Goal: Transaction & Acquisition: Purchase product/service

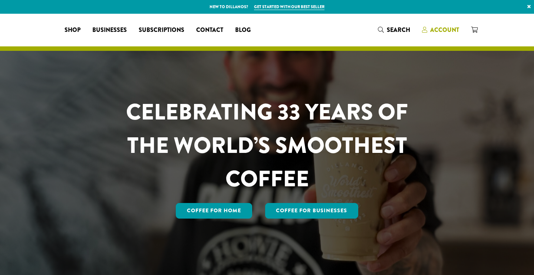
click at [435, 33] on span "Account" at bounding box center [444, 30] width 29 height 9
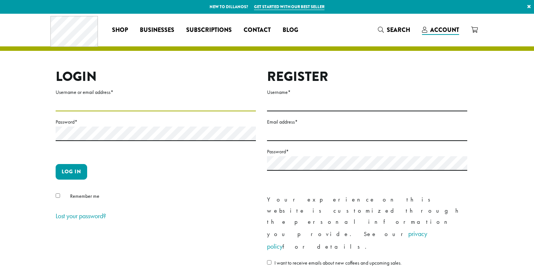
click at [119, 106] on input "Username or email address *" at bounding box center [156, 104] width 200 height 14
type input "*********"
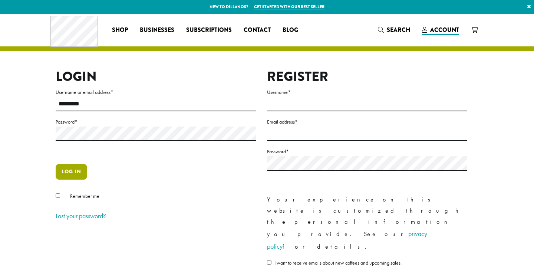
click at [72, 172] on button "Log in" at bounding box center [71, 172] width 31 height 16
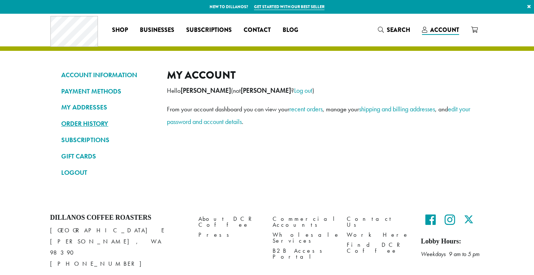
click at [98, 122] on link "ORDER HISTORY" at bounding box center [108, 123] width 94 height 13
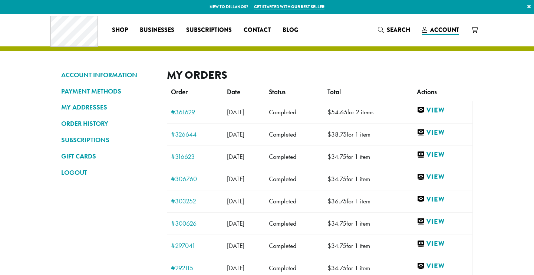
click at [185, 113] on link "#361629" at bounding box center [195, 112] width 49 height 7
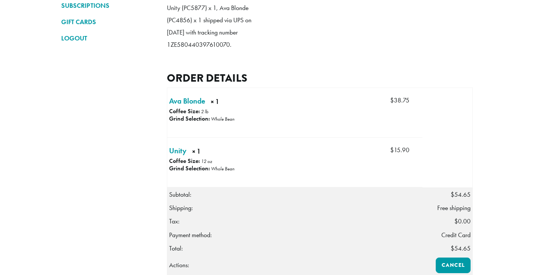
scroll to position [135, 0]
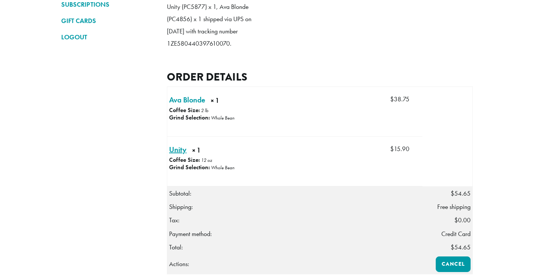
click at [180, 155] on link "Unity × 1" at bounding box center [177, 149] width 17 height 11
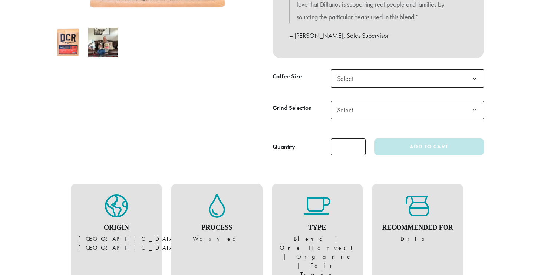
scroll to position [182, 0]
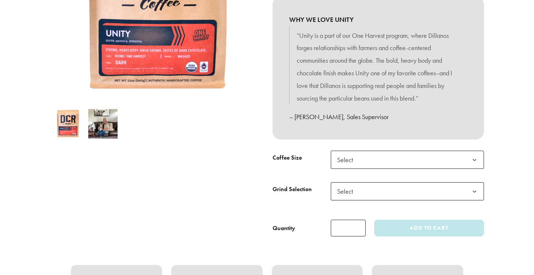
click at [475, 158] on b at bounding box center [474, 160] width 18 height 18
click at [476, 187] on b at bounding box center [474, 191] width 18 height 18
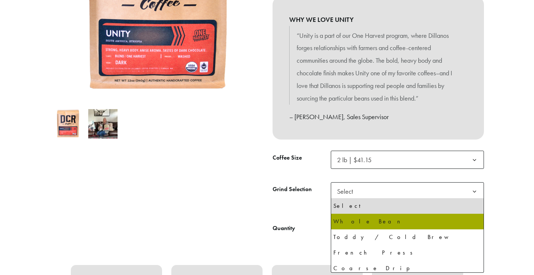
select select "**********"
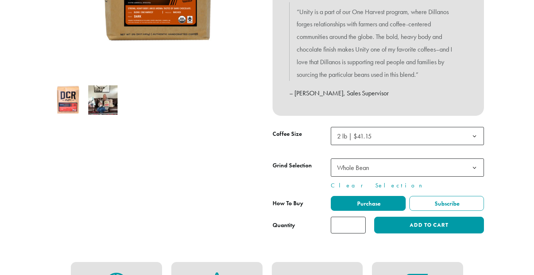
scroll to position [212, 0]
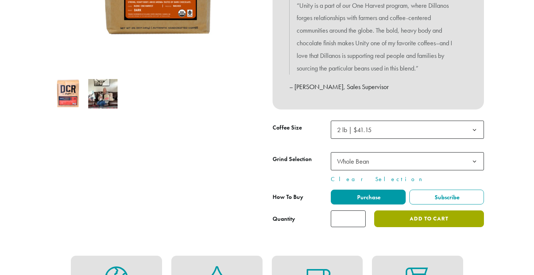
click at [432, 219] on button "Add to cart" at bounding box center [429, 218] width 110 height 17
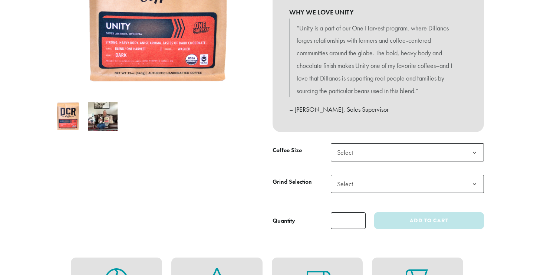
scroll to position [209, 0]
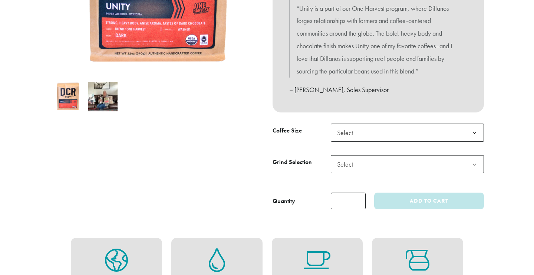
click at [475, 130] on b at bounding box center [474, 133] width 18 height 18
click at [473, 162] on b at bounding box center [474, 164] width 18 height 18
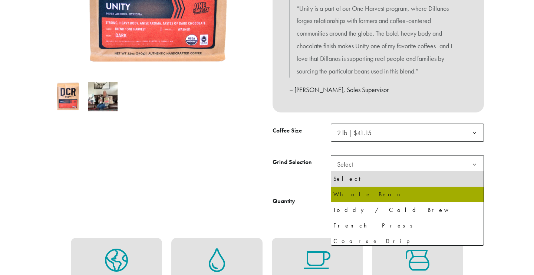
select select "**********"
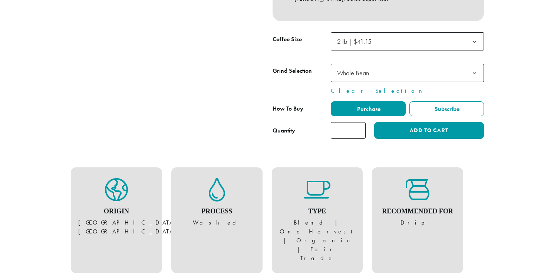
scroll to position [301, 0]
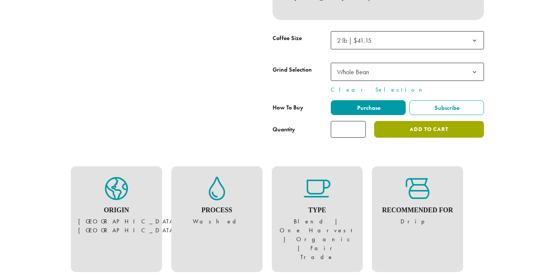
click at [408, 126] on button "Add to cart" at bounding box center [429, 129] width 110 height 17
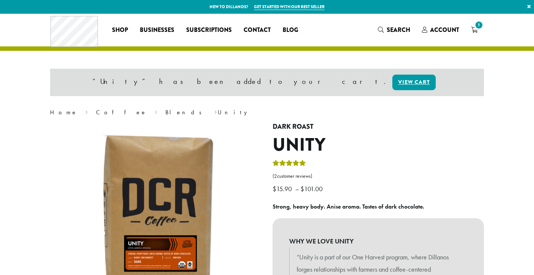
click at [474, 31] on icon "1" at bounding box center [474, 30] width 7 height 6
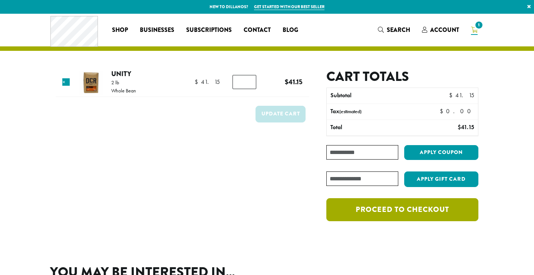
click at [397, 209] on link "Proceed to checkout" at bounding box center [402, 209] width 152 height 23
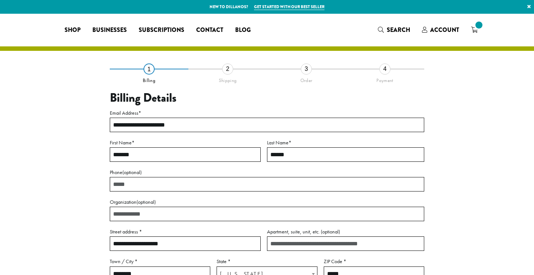
select select "**"
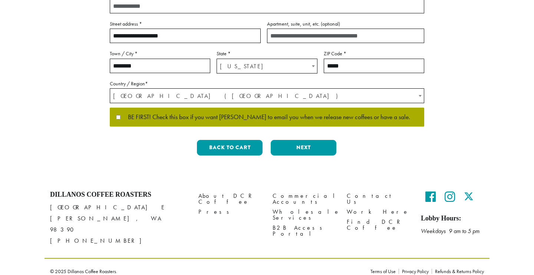
scroll to position [208, 0]
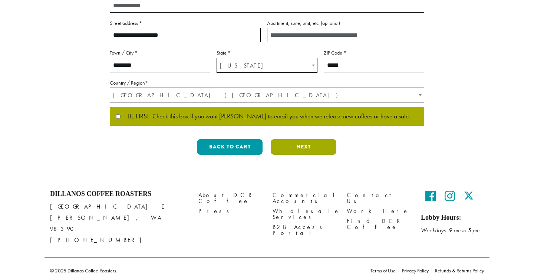
click at [303, 149] on button "Next" at bounding box center [304, 147] width 66 height 16
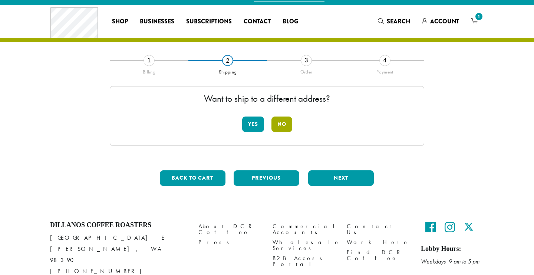
scroll to position [0, 0]
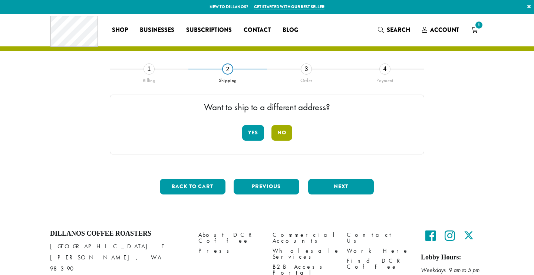
click at [280, 132] on button "No" at bounding box center [281, 133] width 21 height 16
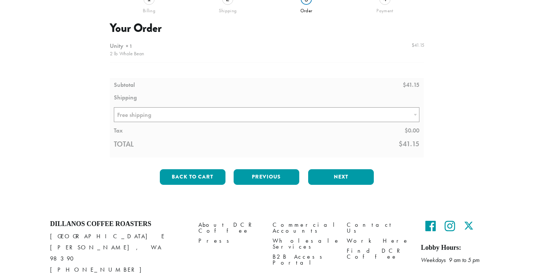
scroll to position [71, 0]
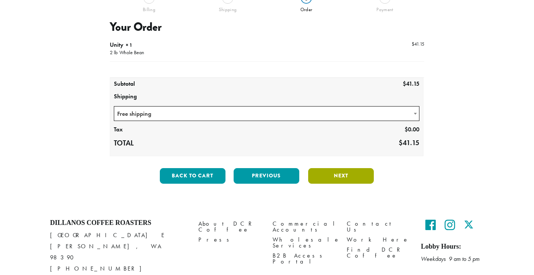
click at [337, 175] on button "Next" at bounding box center [341, 176] width 66 height 16
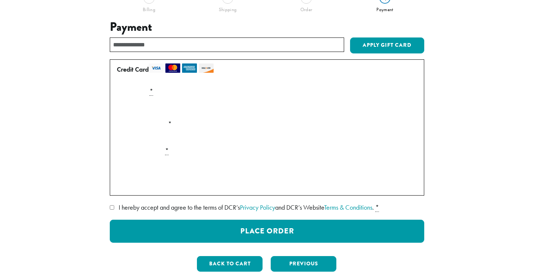
click at [150, 175] on div "Payment Info" at bounding box center [267, 166] width 306 height 21
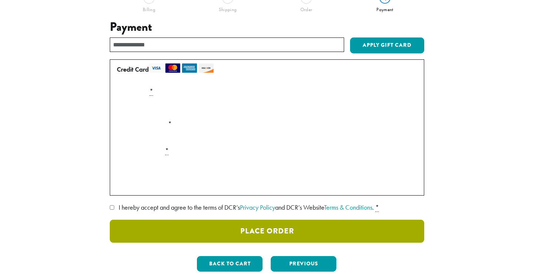
click at [264, 232] on button "Place Order" at bounding box center [267, 230] width 314 height 23
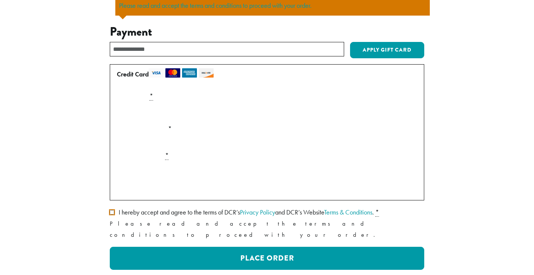
scroll to position [108, 0]
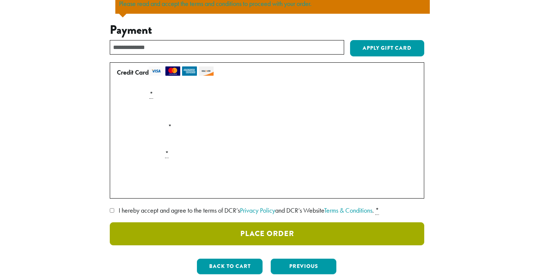
click at [269, 233] on button "Place Order" at bounding box center [267, 233] width 314 height 23
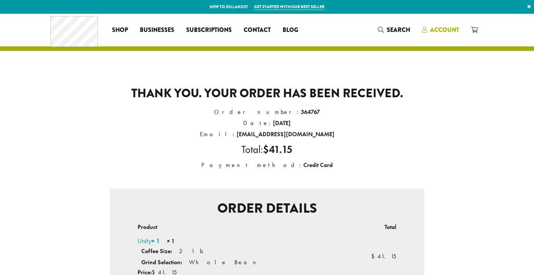
click at [435, 31] on span "Account" at bounding box center [444, 30] width 29 height 9
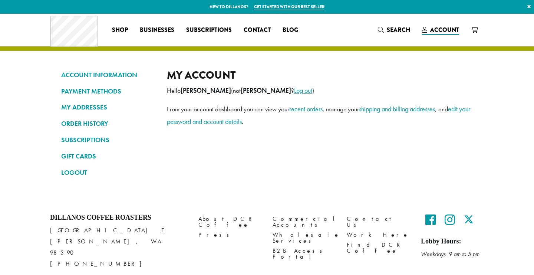
click at [294, 93] on link "Log out" at bounding box center [303, 90] width 18 height 9
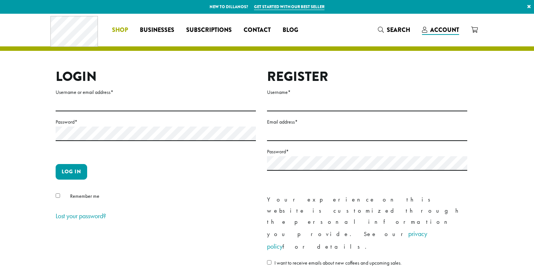
click at [120, 32] on span "Shop" at bounding box center [120, 30] width 16 height 9
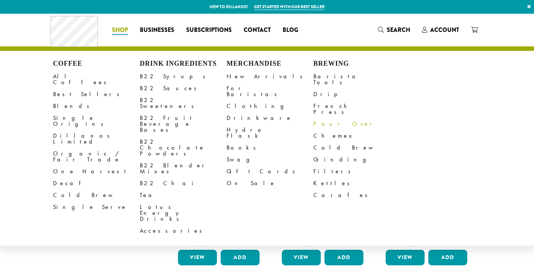
click at [319, 118] on link "Pour Over" at bounding box center [356, 124] width 87 height 12
